Goal: Transaction & Acquisition: Purchase product/service

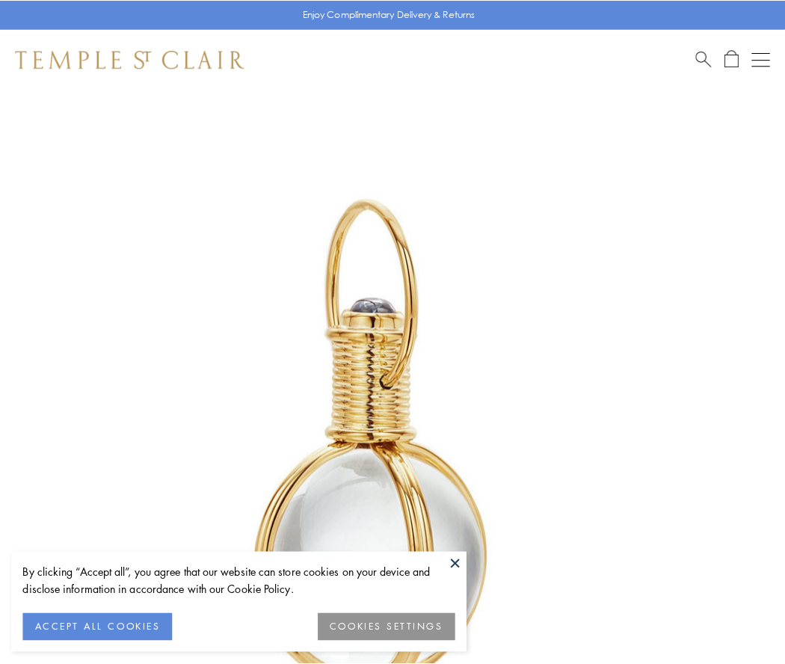
scroll to position [390, 0]
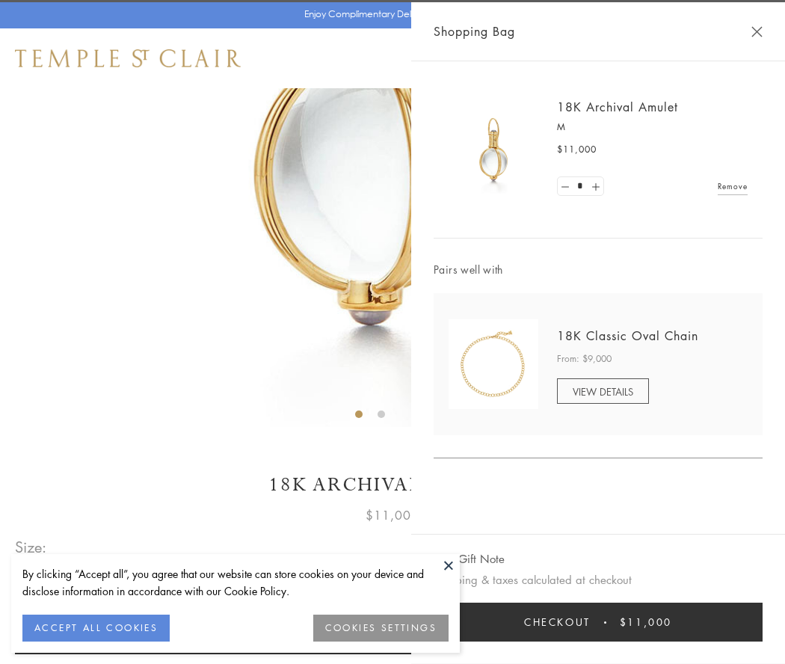
click at [598, 622] on button "Checkout $11,000" at bounding box center [598, 622] width 329 height 39
